Goal: Book appointment/travel/reservation

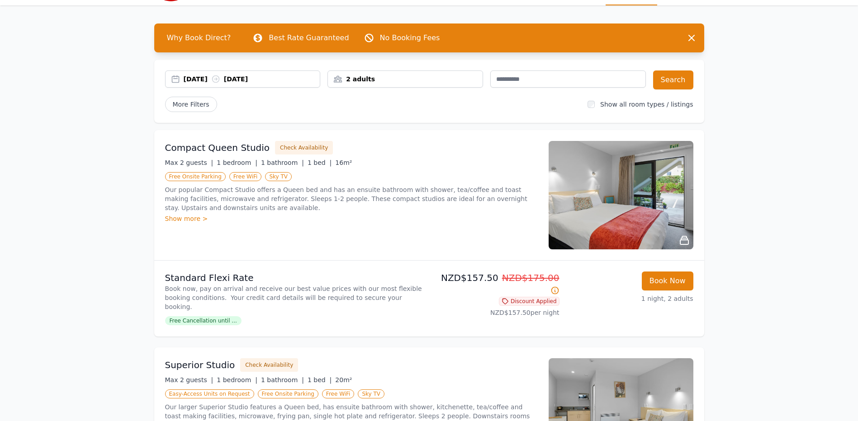
scroll to position [136, 0]
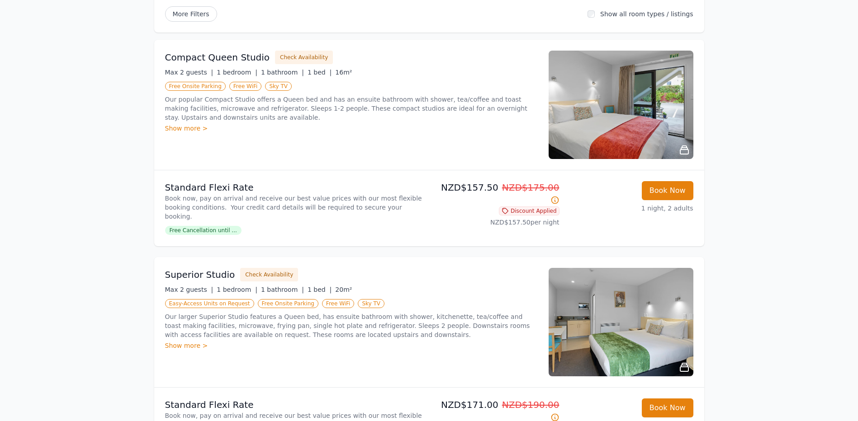
click at [624, 95] on img at bounding box center [620, 105] width 145 height 109
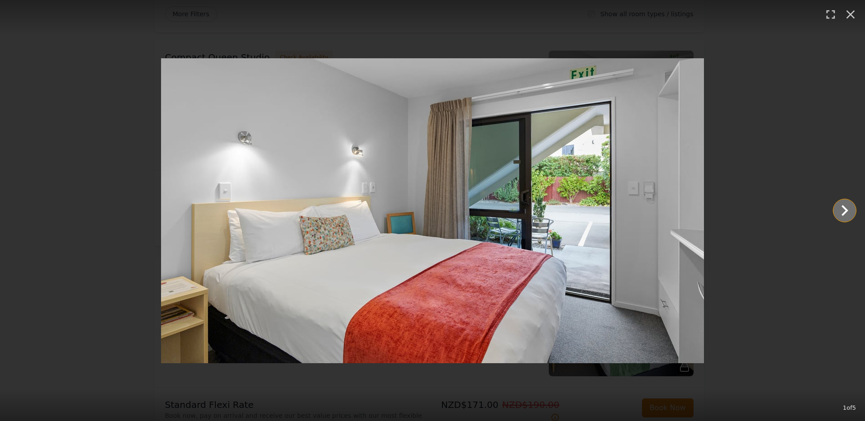
click at [839, 209] on icon "Show slide 2 of 5" at bounding box center [844, 211] width 22 height 22
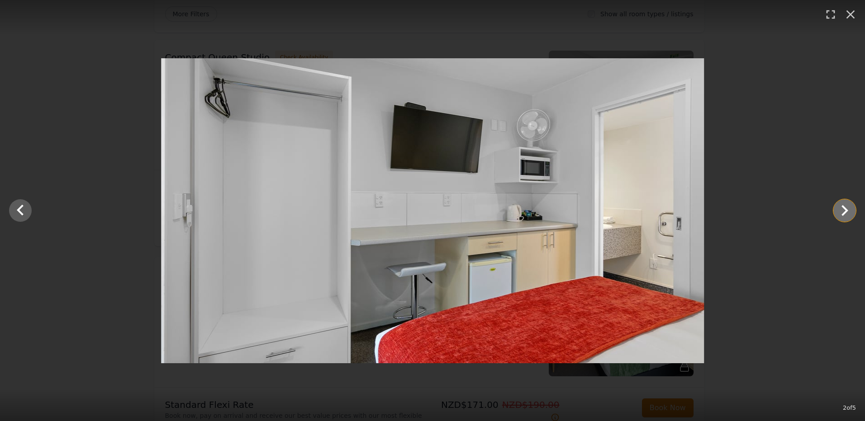
click at [839, 209] on icon "Show slide 3 of 5" at bounding box center [844, 211] width 22 height 22
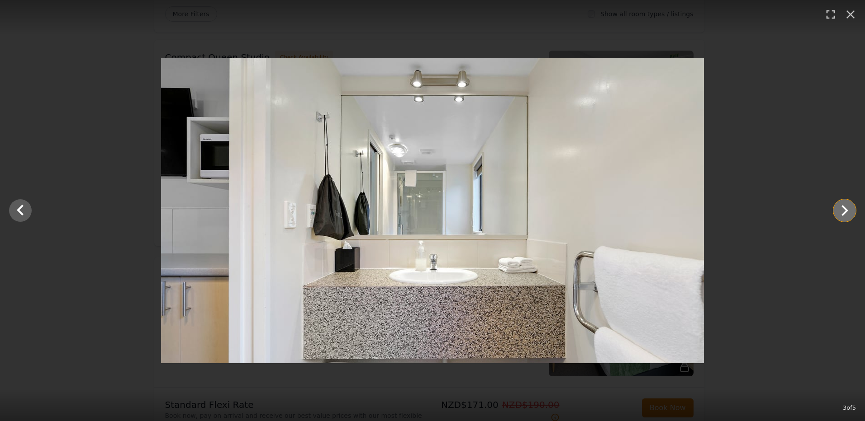
click at [839, 209] on icon "Show slide 4 of 5" at bounding box center [844, 211] width 22 height 22
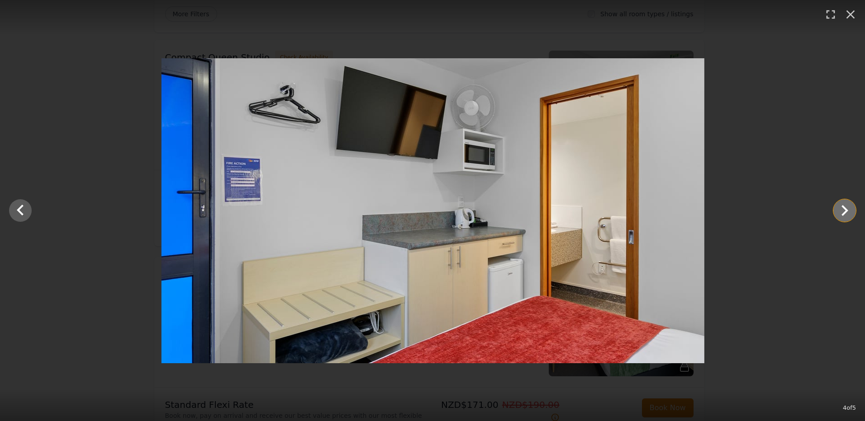
click at [839, 209] on icon "Show slide 5 of 5" at bounding box center [844, 211] width 22 height 22
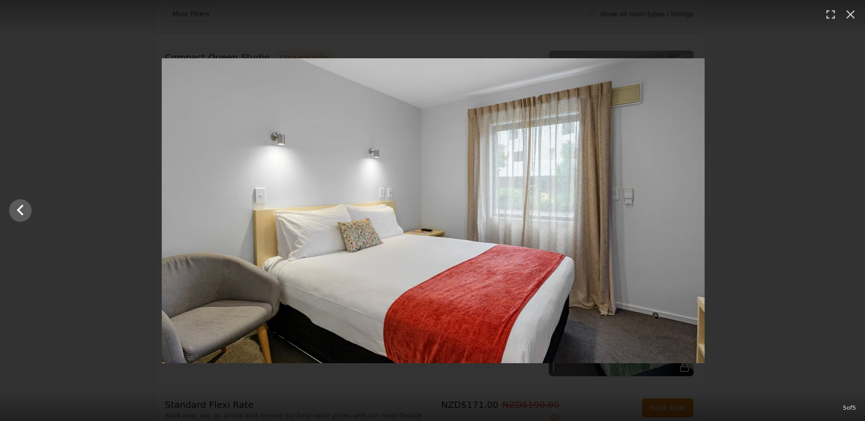
click at [839, 209] on div at bounding box center [433, 210] width 865 height 305
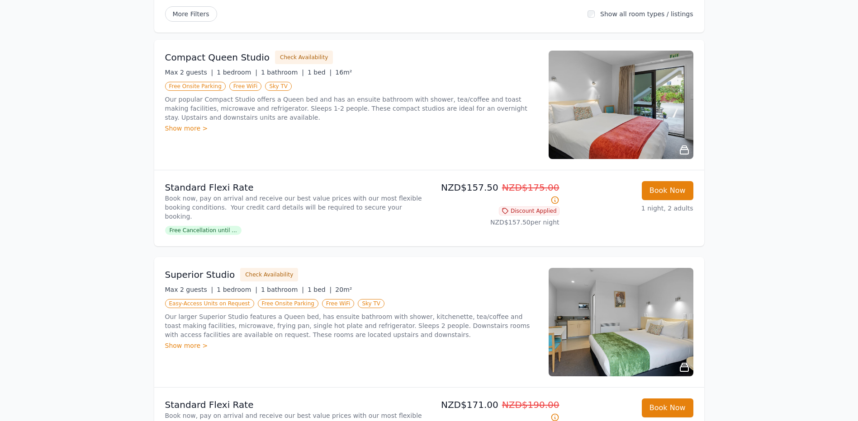
click at [615, 335] on img at bounding box center [620, 322] width 145 height 109
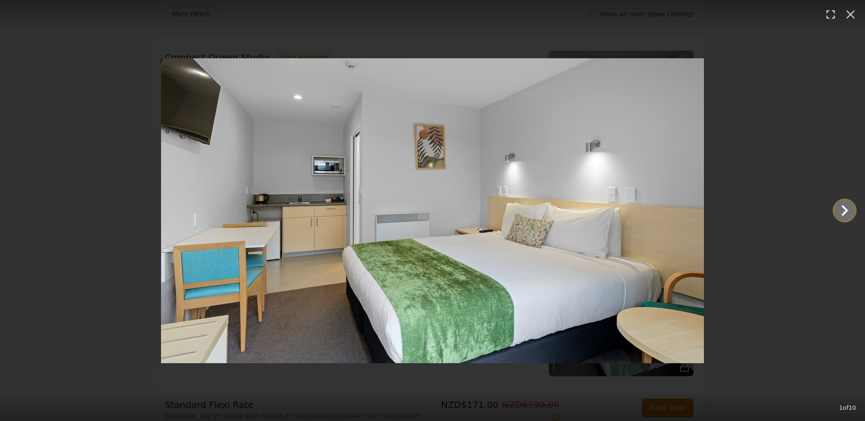
click at [837, 208] on icon "Show slide 2 of 10" at bounding box center [844, 211] width 22 height 22
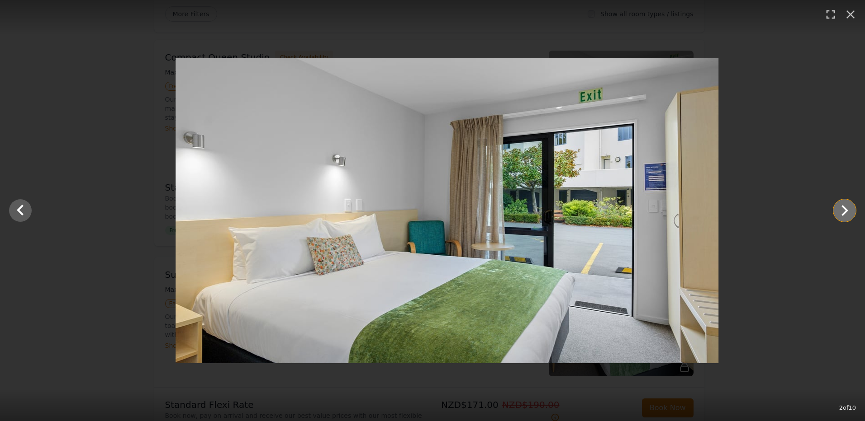
click at [837, 208] on icon "Show slide 3 of 10" at bounding box center [844, 211] width 22 height 22
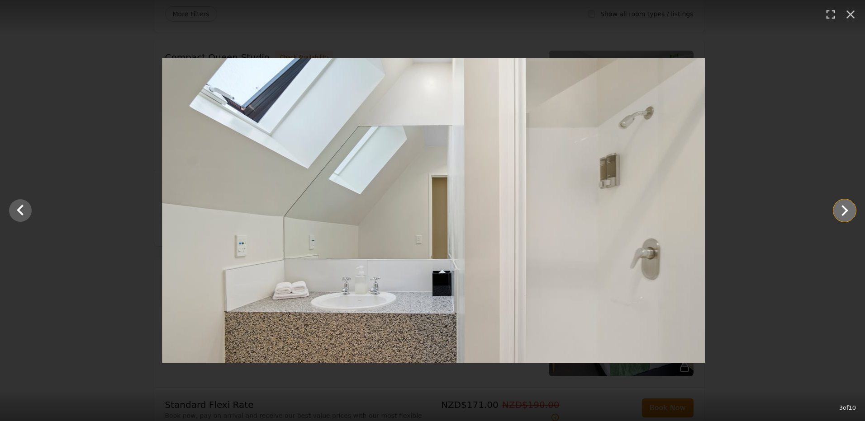
click at [837, 208] on icon "Show slide 4 of 10" at bounding box center [844, 211] width 22 height 22
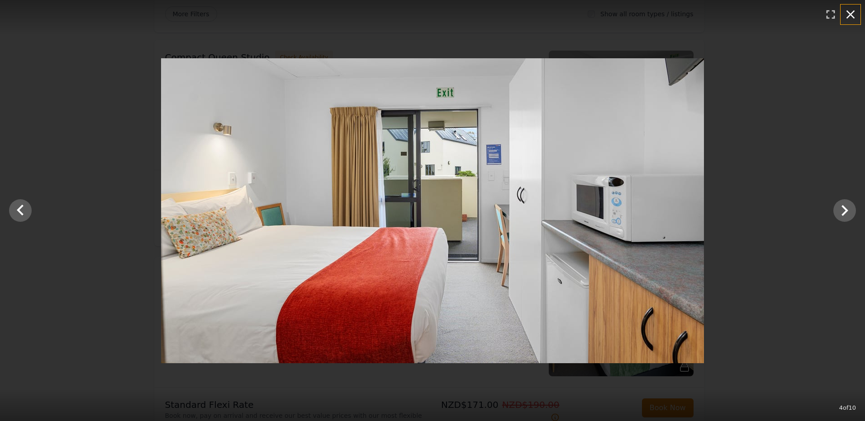
click at [848, 16] on icon "button" at bounding box center [850, 14] width 9 height 9
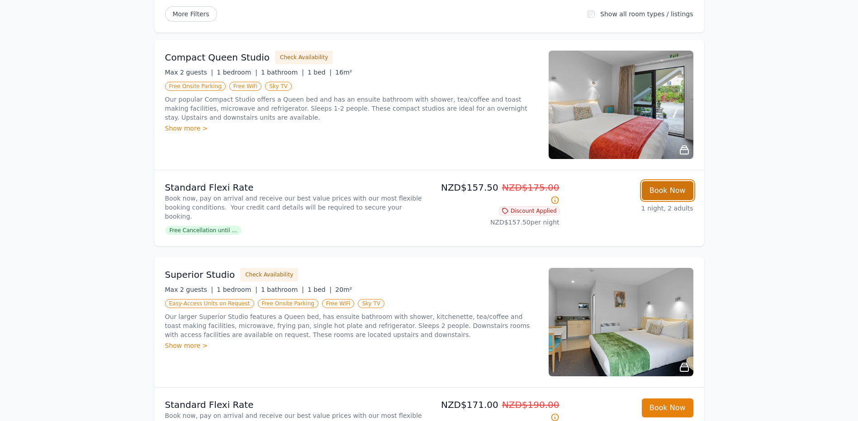
click at [664, 185] on button "Book Now" at bounding box center [668, 190] width 52 height 19
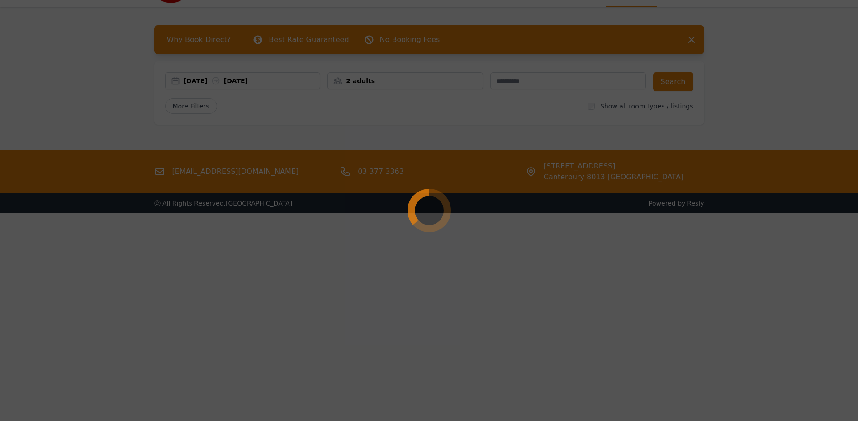
select select "**"
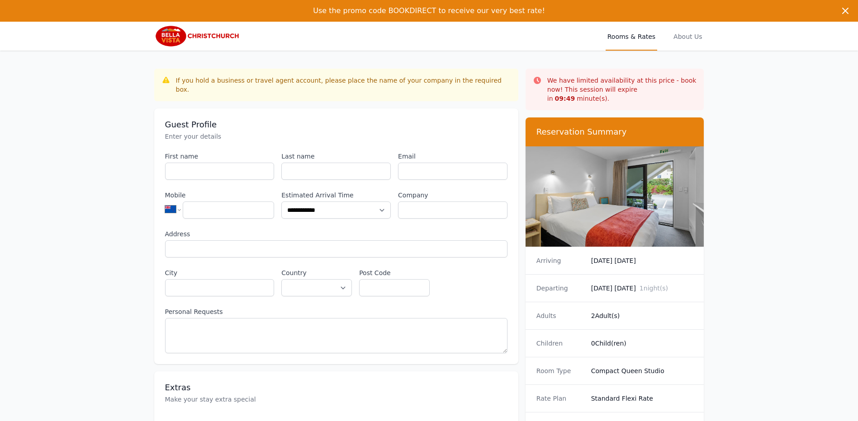
click at [368, 74] on div "If you hold a business or travel agent account, please place the name of your c…" at bounding box center [336, 85] width 364 height 33
drag, startPoint x: 368, startPoint y: 81, endPoint x: 378, endPoint y: 82, distance: 10.4
click at [368, 81] on div "If you hold a business or travel agent account, please place the name of your c…" at bounding box center [343, 85] width 335 height 18
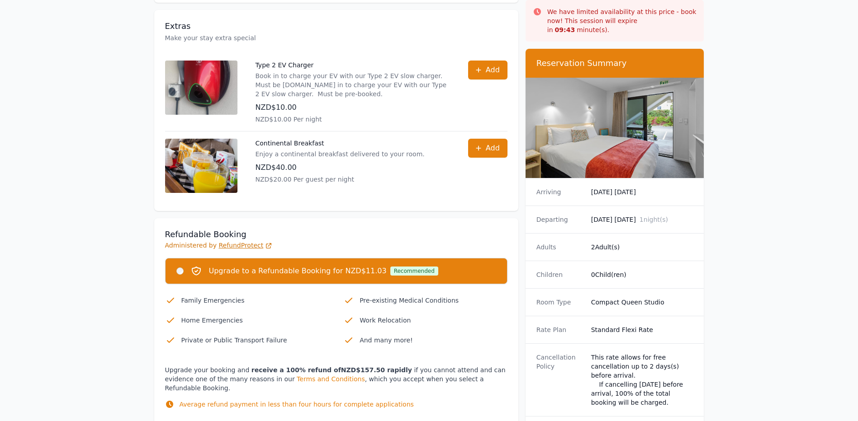
scroll to position [452, 0]
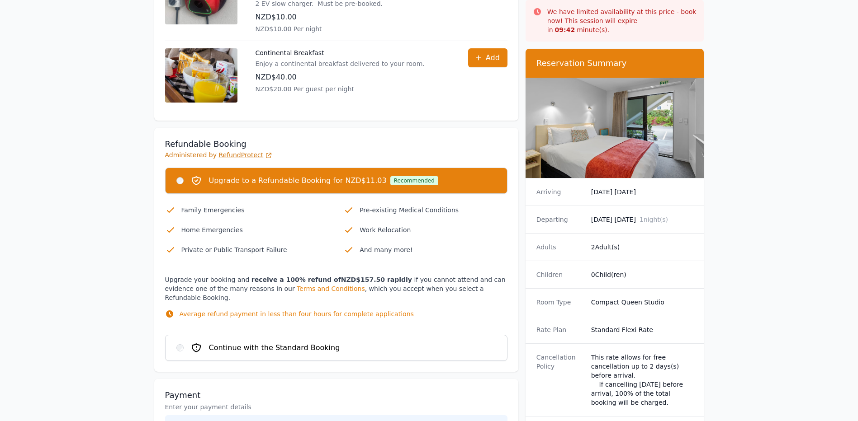
click at [271, 343] on span "Continue with the Standard Booking" at bounding box center [274, 348] width 131 height 11
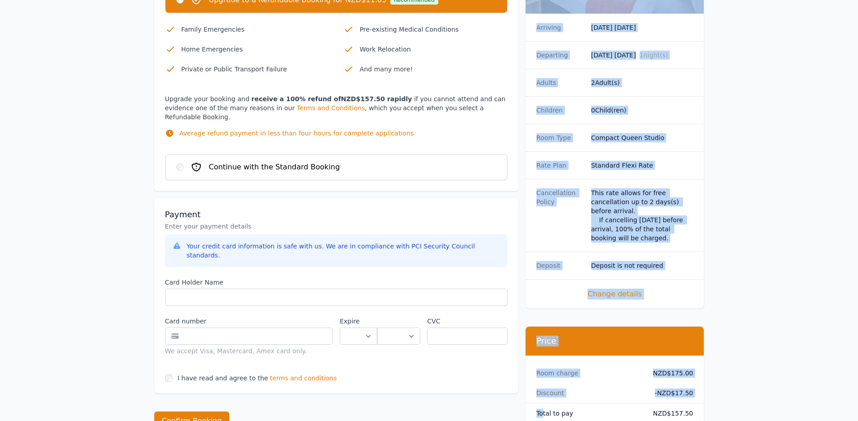
drag, startPoint x: 542, startPoint y: 388, endPoint x: 724, endPoint y: 387, distance: 181.8
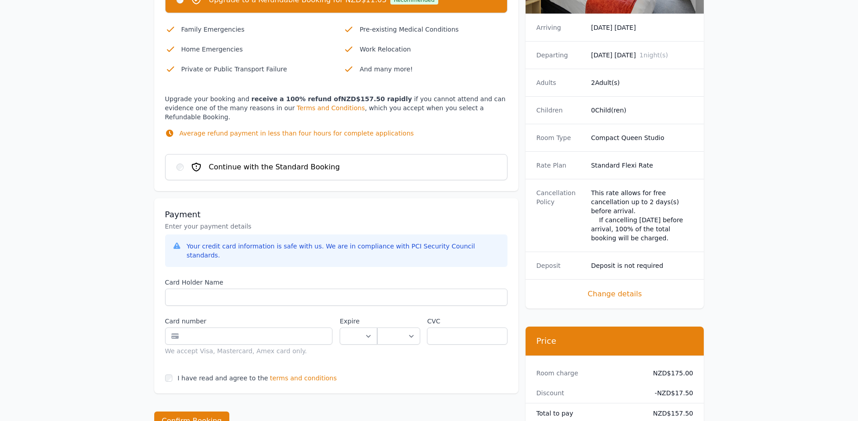
drag, startPoint x: 724, startPoint y: 387, endPoint x: 627, endPoint y: 377, distance: 97.7
click at [627, 404] on div "Total to pay NZD$157.50" at bounding box center [614, 414] width 179 height 20
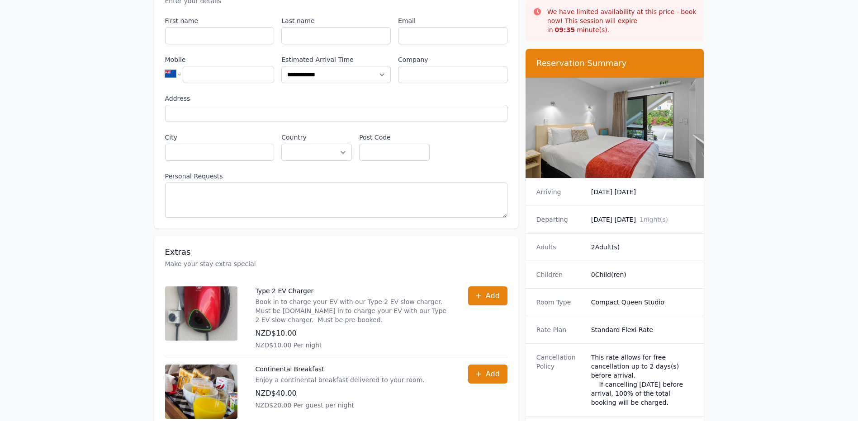
scroll to position [0, 0]
